Goal: Task Accomplishment & Management: Complete application form

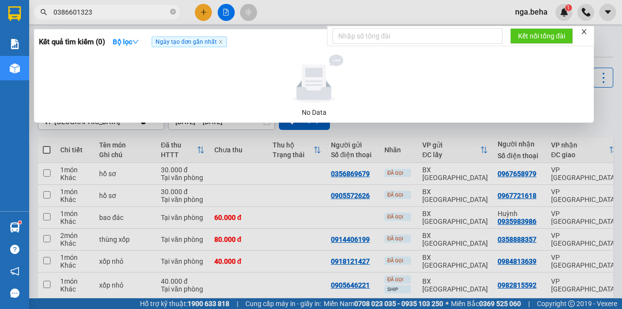
click at [106, 8] on input "0386601323" at bounding box center [110, 12] width 115 height 11
click at [106, 9] on input "0386601323" at bounding box center [110, 12] width 115 height 11
paste input "942691556"
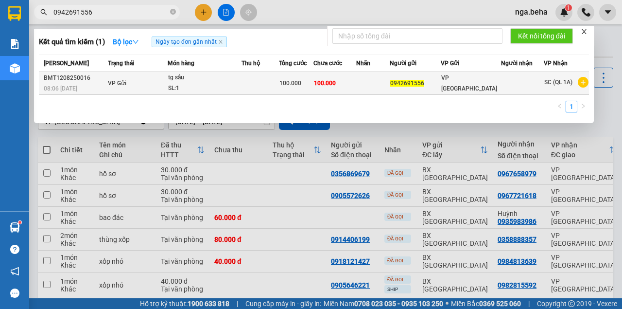
type input "0942691556"
click at [213, 79] on div "tg sầu" at bounding box center [204, 77] width 73 height 11
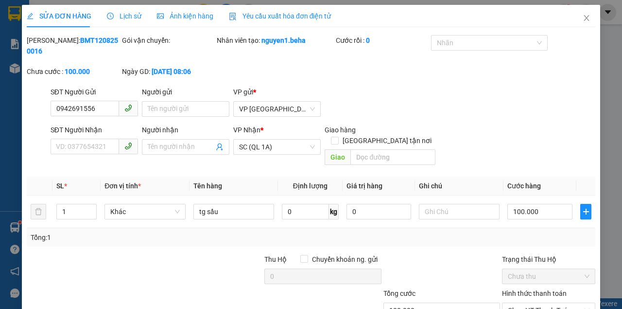
type input "0942691556"
type input "100.000"
click at [177, 17] on span "Ảnh kiện hàng" at bounding box center [185, 16] width 56 height 8
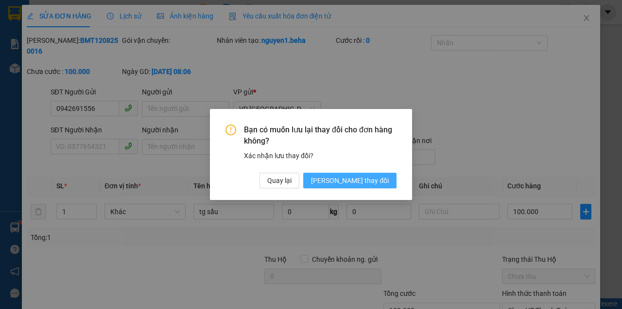
click at [383, 176] on span "[PERSON_NAME] thay đổi" at bounding box center [350, 180] width 78 height 11
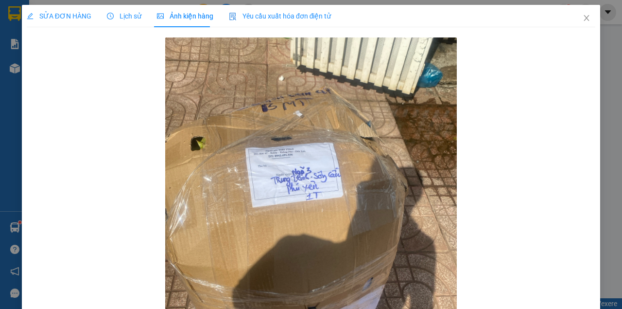
click at [63, 12] on span "SỬA ĐƠN HÀNG" at bounding box center [59, 16] width 65 height 8
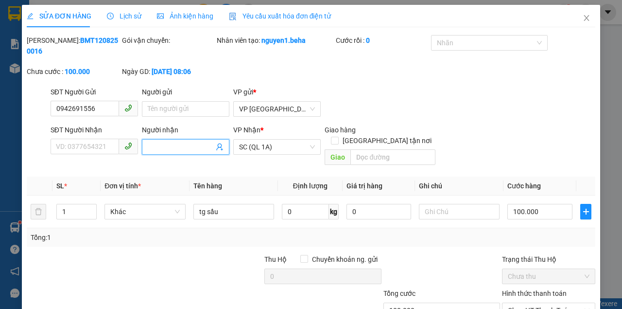
click at [196, 145] on input "Người nhận" at bounding box center [181, 146] width 66 height 11
click at [106, 152] on input "SĐT Người Nhận" at bounding box center [85, 147] width 69 height 16
click at [154, 263] on div at bounding box center [203, 271] width 119 height 34
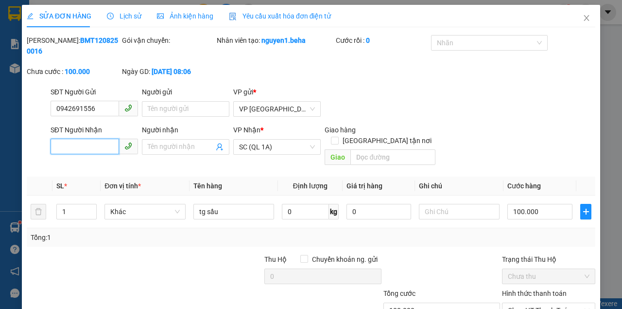
click at [99, 152] on input "SĐT Người Nhận" at bounding box center [85, 147] width 69 height 16
click at [90, 153] on input "SĐT Người Nhận" at bounding box center [85, 147] width 69 height 16
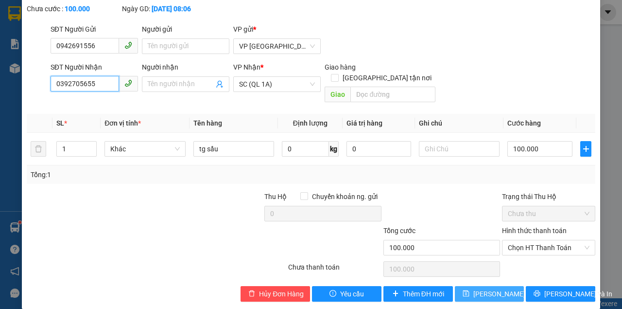
type input "0392705655"
click at [474, 288] on span "[PERSON_NAME] thay đổi" at bounding box center [512, 293] width 78 height 11
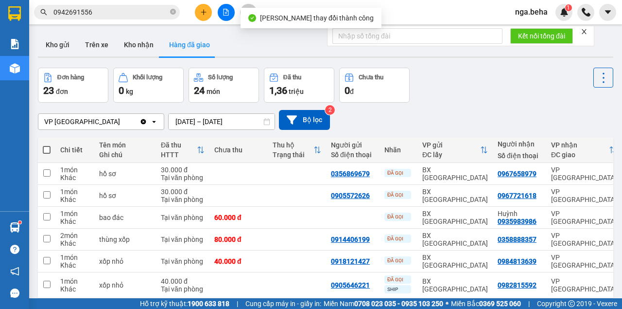
click at [614, 71] on main "ver 1.8.137 Kho gửi Trên xe Kho nhận Hàng đã giao Đơn hàng 23 đơn Khối lượng 0 …" at bounding box center [311, 149] width 622 height 298
drag, startPoint x: 379, startPoint y: 119, endPoint x: 370, endPoint y: 114, distance: 10.3
click at [378, 118] on div "VP ĐẮK LẮK Clear value open [DATE] – [DATE] Press the down arrow key to interac…" at bounding box center [326, 120] width 576 height 20
click at [504, 94] on div "Đơn hàng 23 đơn Khối lượng 0 kg Số lượng 24 món Đã thu 1,36 triệu Chưa thu 0 đ" at bounding box center [326, 85] width 576 height 35
click at [133, 13] on input "0942691556" at bounding box center [110, 12] width 115 height 11
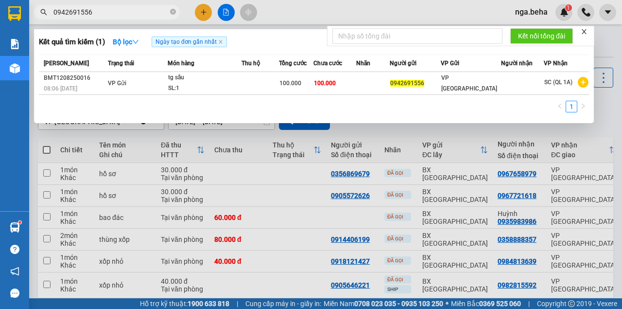
click at [133, 13] on input "0942691556" at bounding box center [110, 12] width 115 height 11
paste input "349943119"
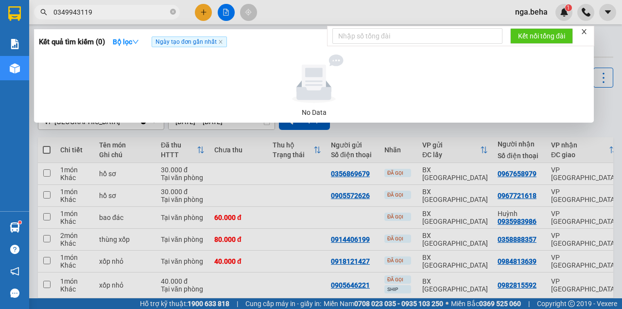
click at [108, 12] on input "0349943119" at bounding box center [110, 12] width 115 height 11
paste input "91690676"
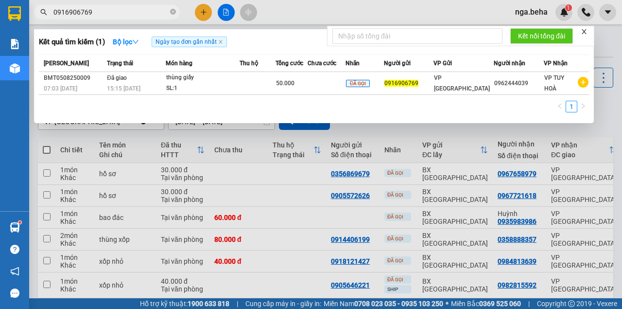
type input "0916906769"
click at [169, 102] on div "1" at bounding box center [314, 109] width 550 height 17
click at [88, 12] on input "0916906769" at bounding box center [110, 12] width 115 height 11
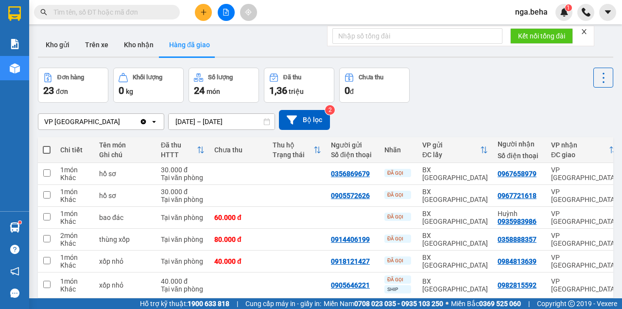
click at [136, 9] on input "text" at bounding box center [110, 12] width 115 height 11
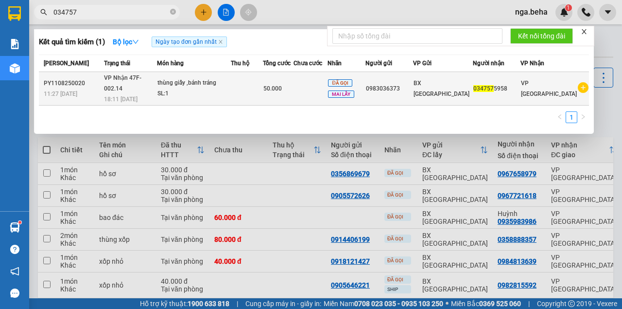
type input "034757"
click at [263, 83] on td at bounding box center [247, 89] width 32 height 34
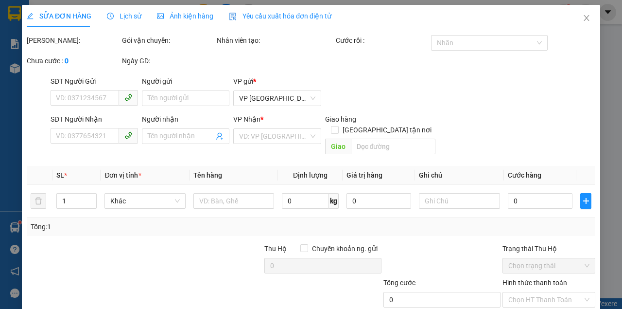
type input "0983036373"
type input "0347575958"
type input "50.000"
type input "0"
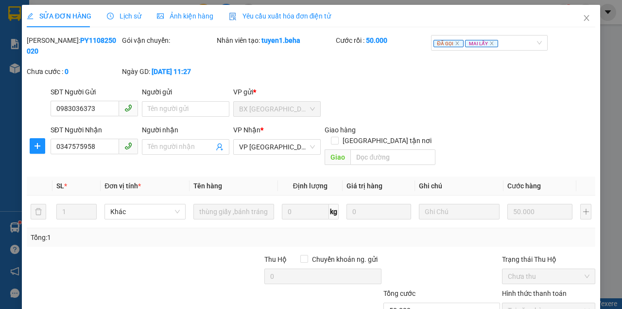
click at [187, 8] on div "Ảnh kiện hàng" at bounding box center [185, 16] width 56 height 22
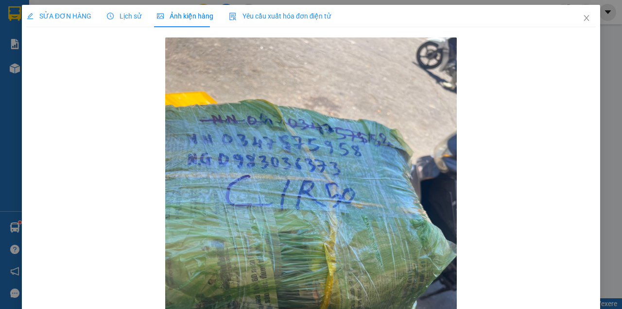
click at [34, 10] on div "SỬA ĐƠN HÀNG" at bounding box center [59, 16] width 65 height 22
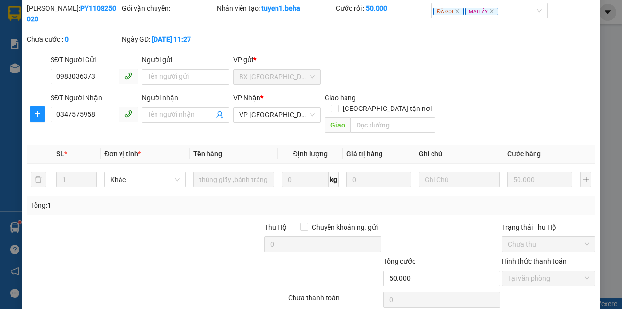
scroll to position [63, 0]
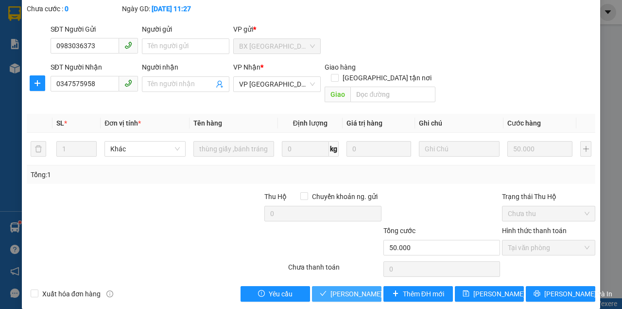
click at [353, 288] on span "[PERSON_NAME] và Giao hàng" at bounding box center [377, 293] width 93 height 11
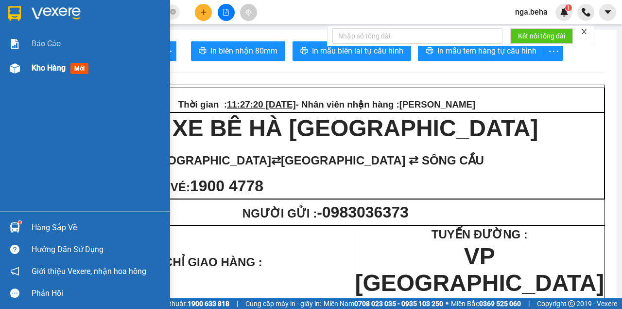
click at [11, 63] on img at bounding box center [15, 68] width 10 height 10
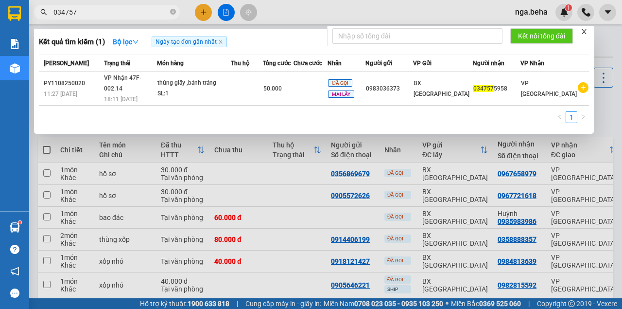
click at [107, 16] on input "034757" at bounding box center [110, 12] width 115 height 11
paste input "9140804"
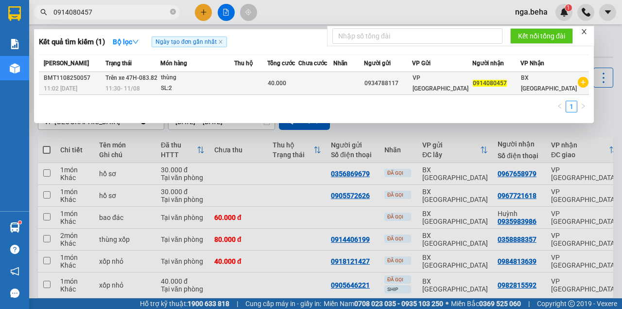
type input "0914080457"
click at [160, 83] on div "11:30 [DATE]" at bounding box center [132, 88] width 54 height 11
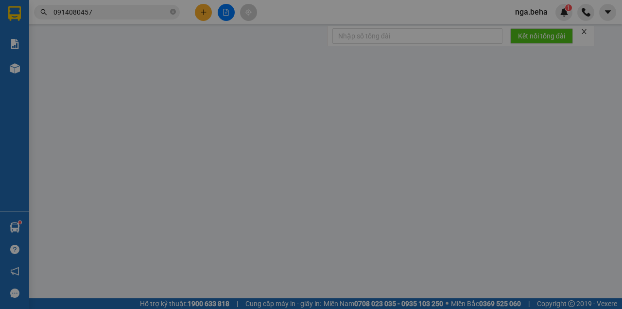
type input "0934788117"
type input "0914080457"
type input "40.000"
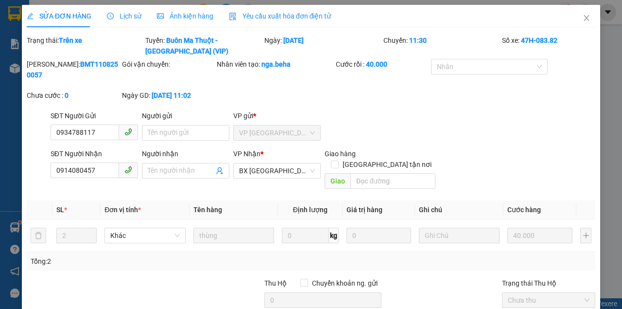
click at [173, 13] on span "Ảnh kiện hàng" at bounding box center [185, 16] width 56 height 8
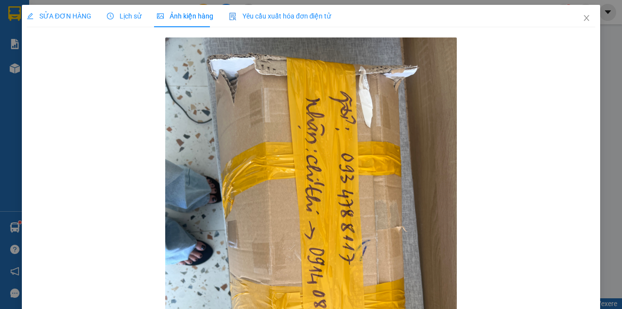
click at [76, 14] on span "SỬA ĐƠN HÀNG" at bounding box center [59, 16] width 65 height 8
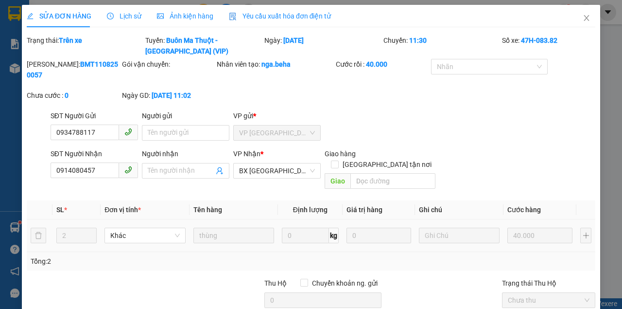
scroll to position [87, 0]
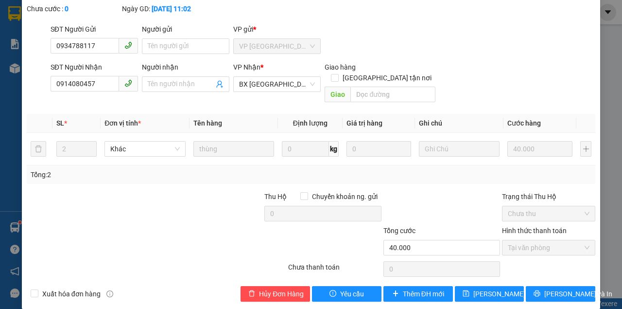
click at [140, 259] on div at bounding box center [157, 268] width 262 height 19
click at [99, 84] on input "0914080457" at bounding box center [85, 84] width 69 height 16
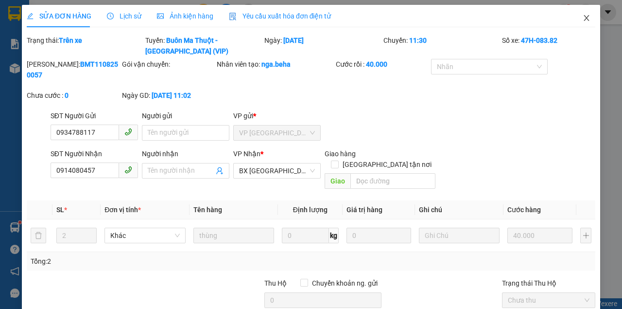
click at [584, 13] on span "Close" at bounding box center [586, 18] width 27 height 27
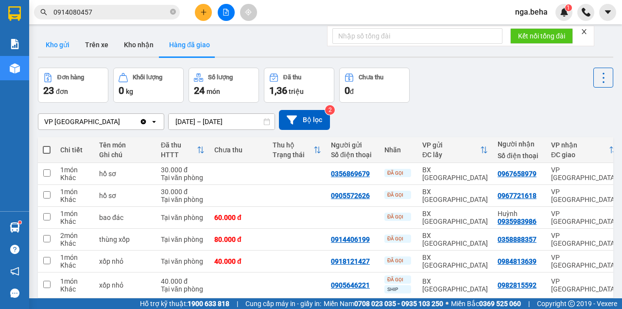
click at [56, 46] on button "Kho gửi" at bounding box center [57, 44] width 39 height 23
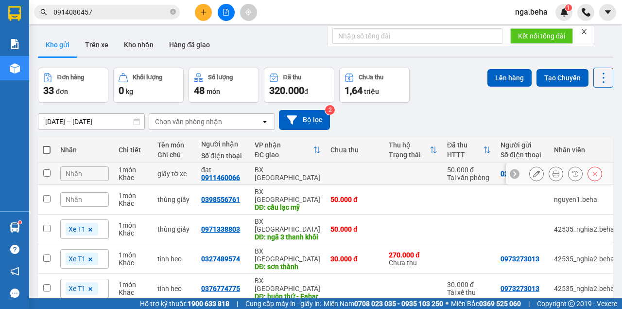
click at [533, 171] on icon at bounding box center [536, 173] width 7 height 7
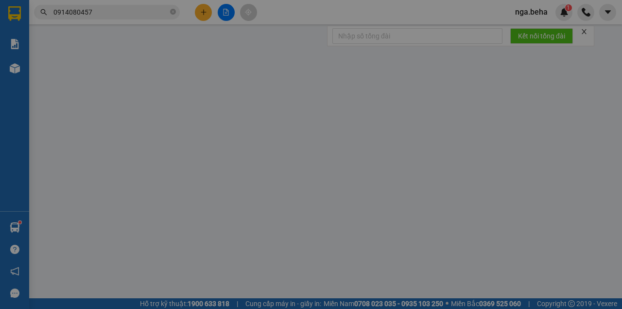
type input "0375277777"
type input "0911460066"
type input "đạt"
type input "50.000"
type input "0"
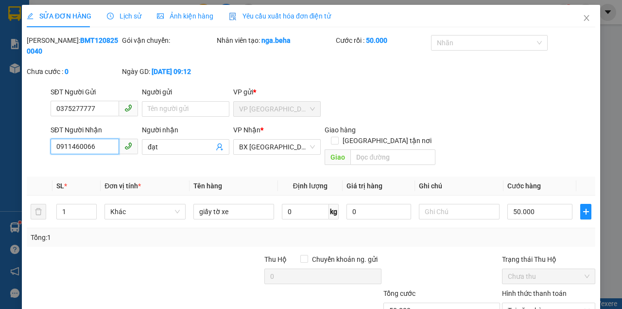
click at [82, 145] on input "0911460066" at bounding box center [85, 147] width 69 height 16
drag, startPoint x: 584, startPoint y: 18, endPoint x: 81, endPoint y: 0, distance: 503.4
click at [583, 19] on icon "close" at bounding box center [587, 18] width 8 height 8
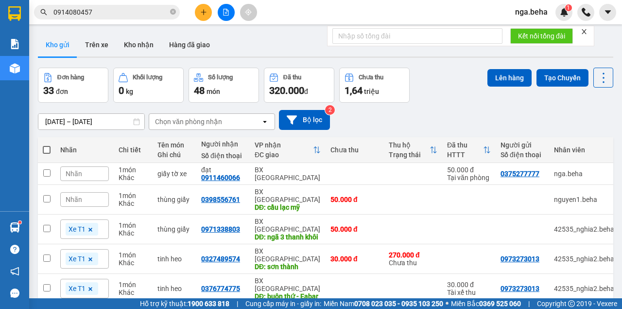
click at [216, 12] on div at bounding box center [226, 12] width 73 height 17
click at [221, 13] on button at bounding box center [226, 12] width 17 height 17
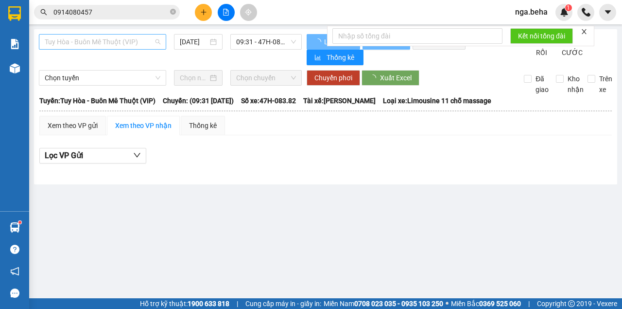
click at [84, 46] on span "Tuy Hòa - Buôn Mê Thuột (VIP)" at bounding box center [103, 42] width 116 height 15
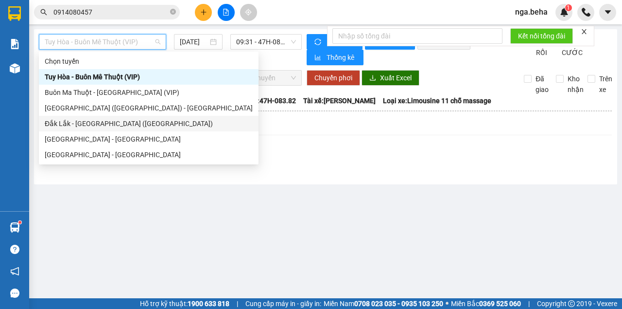
click at [115, 122] on div "Đắk Lắk - [GEOGRAPHIC_DATA] ([GEOGRAPHIC_DATA])" at bounding box center [149, 123] width 208 height 11
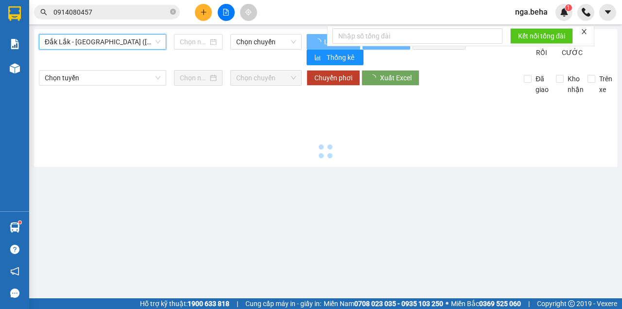
type input "[DATE]"
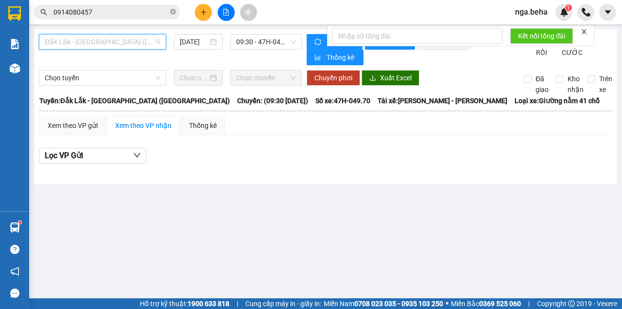
click at [111, 42] on span "Đắk Lắk - [GEOGRAPHIC_DATA] ([GEOGRAPHIC_DATA])" at bounding box center [103, 42] width 116 height 15
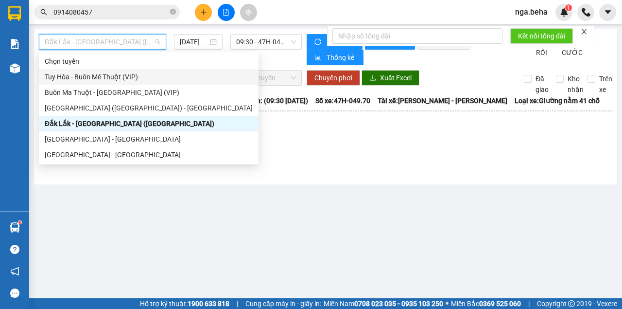
click at [105, 77] on div "Tuy Hòa - Buôn Mê Thuột (VIP)" at bounding box center [149, 76] width 208 height 11
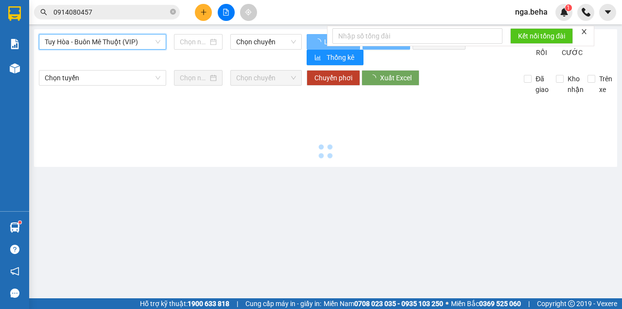
type input "[DATE]"
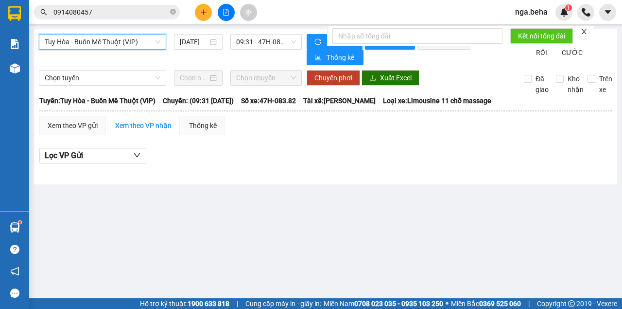
click at [105, 47] on span "Tuy Hòa - Buôn Mê Thuột (VIP)" at bounding box center [103, 42] width 116 height 15
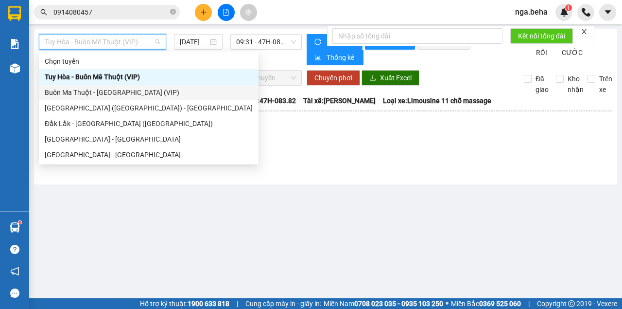
click at [111, 94] on div "Buôn Ma Thuột - [GEOGRAPHIC_DATA] (VIP)" at bounding box center [149, 92] width 208 height 11
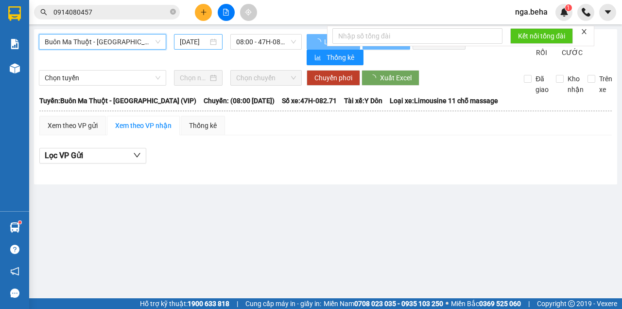
click at [200, 42] on input "[DATE]" at bounding box center [194, 41] width 28 height 11
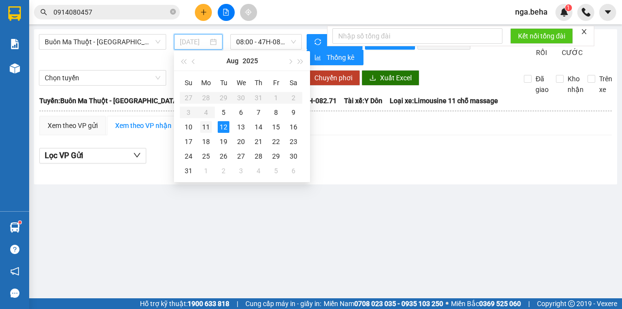
click at [204, 124] on div "11" at bounding box center [206, 127] width 12 height 12
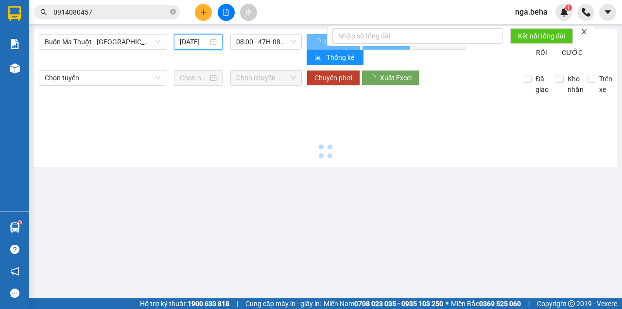
type input "[DATE]"
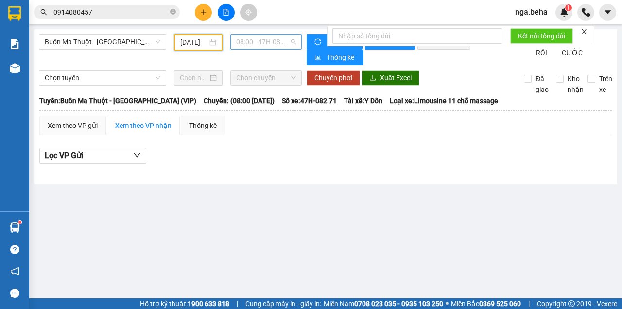
click at [262, 44] on span "08:00 - 47H-082.71" at bounding box center [265, 42] width 59 height 15
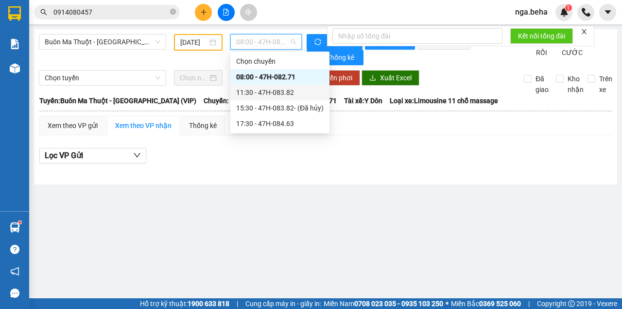
click at [284, 96] on div "11:30 - 47H-083.82" at bounding box center [279, 92] width 87 height 11
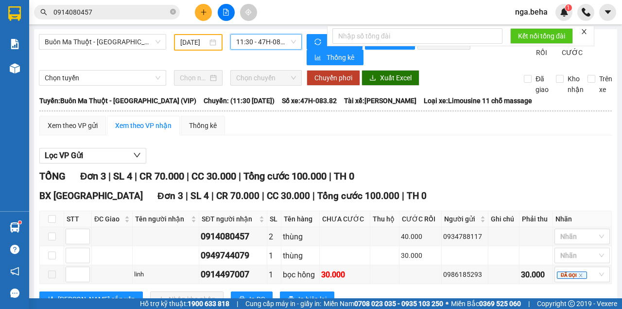
scroll to position [37, 0]
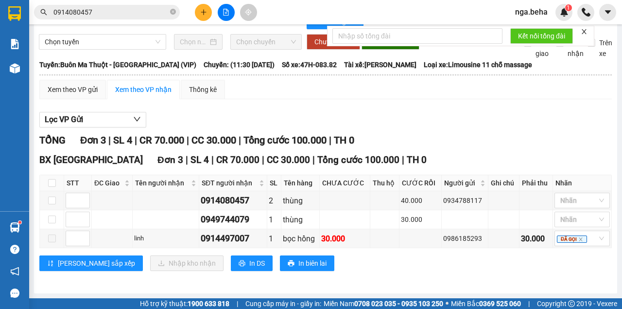
click at [118, 17] on input "0914080457" at bounding box center [110, 12] width 115 height 11
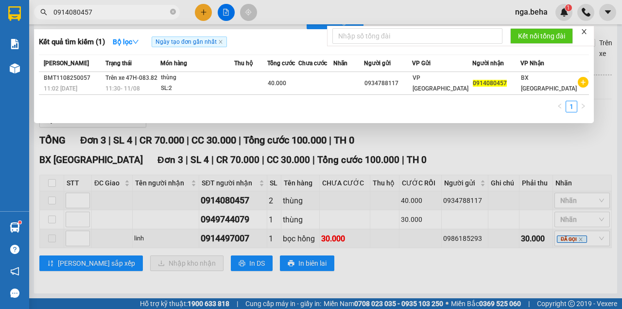
click at [118, 17] on input "0914080457" at bounding box center [110, 12] width 115 height 11
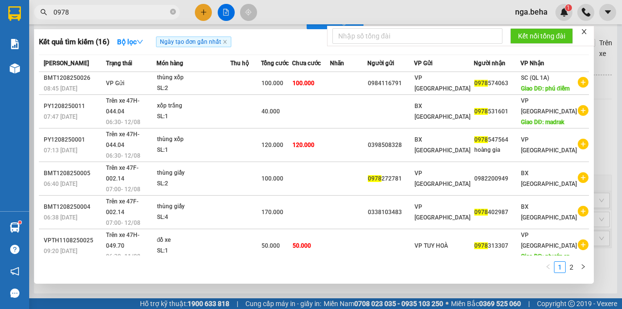
click at [82, 13] on input "0978" at bounding box center [110, 12] width 115 height 11
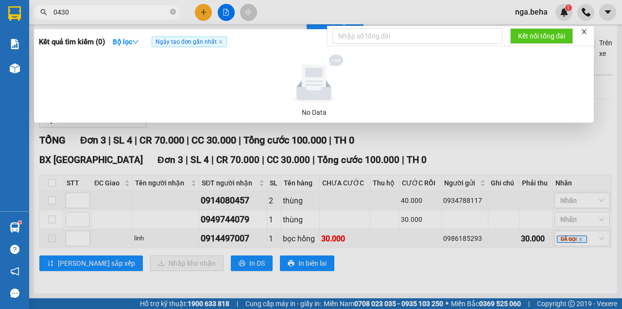
click at [89, 15] on input "0430" at bounding box center [110, 12] width 115 height 11
click at [484, 151] on div at bounding box center [311, 154] width 622 height 309
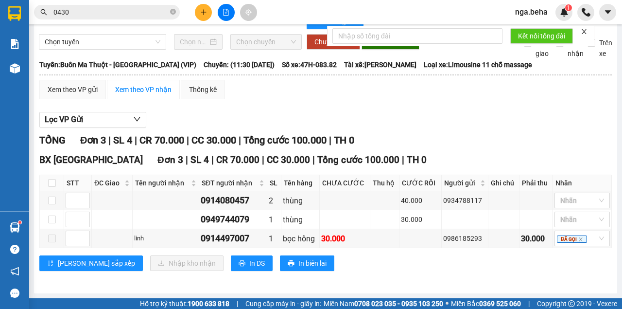
click at [85, 17] on input "0430" at bounding box center [110, 12] width 115 height 11
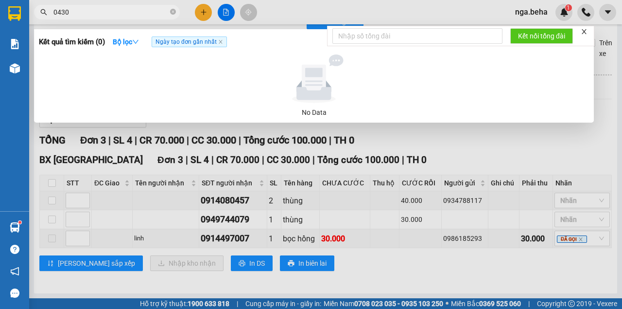
click at [85, 17] on input "0430" at bounding box center [110, 12] width 115 height 11
paste input "947277777"
type input "0947277777"
